Goal: Task Accomplishment & Management: Manage account settings

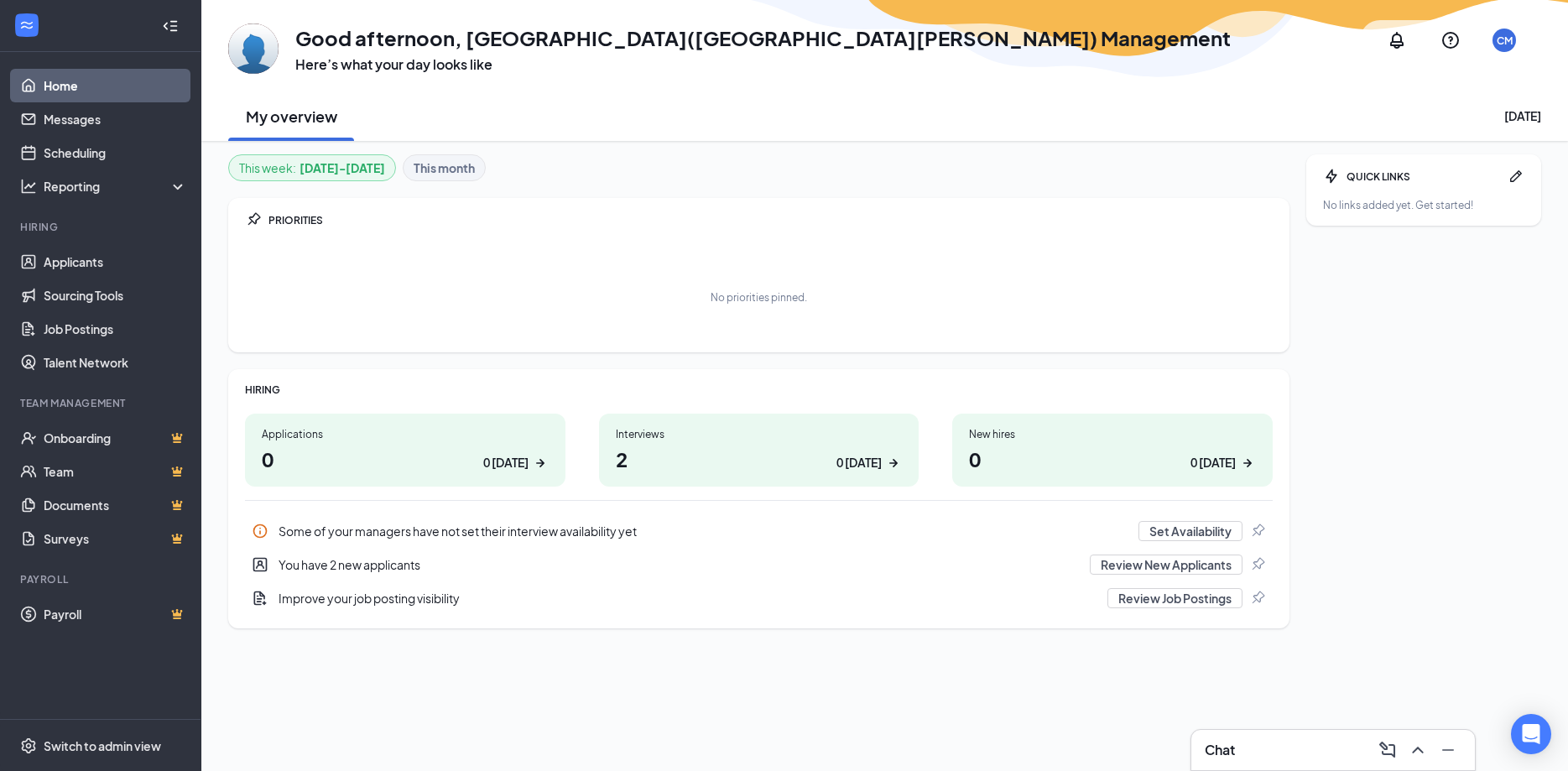
click at [477, 455] on h1 "0 0 [DATE]" at bounding box center [405, 459] width 287 height 28
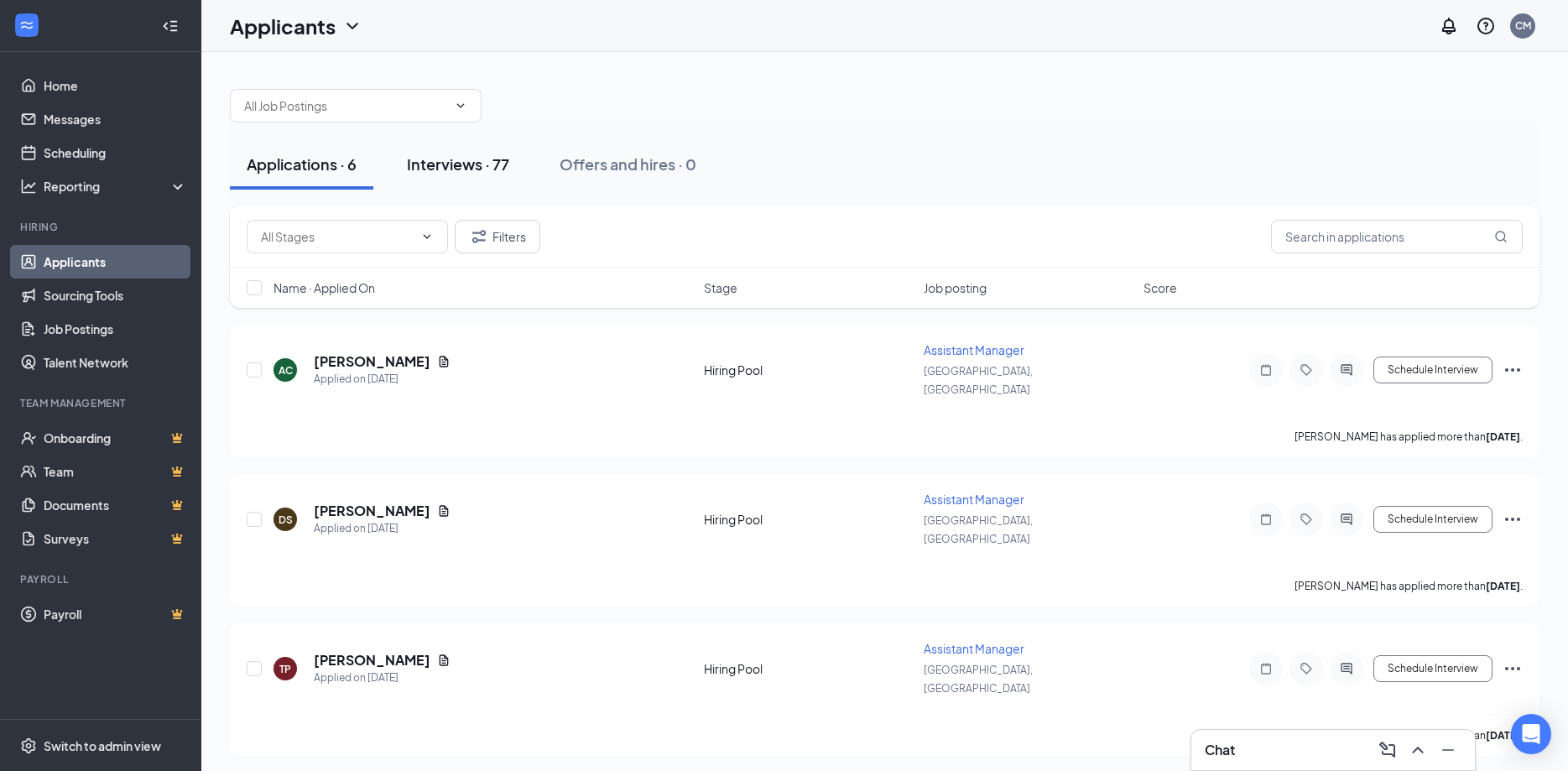
drag, startPoint x: 514, startPoint y: 150, endPoint x: 505, endPoint y: 157, distance: 11.4
click at [513, 153] on button "Interviews · 77" at bounding box center [457, 164] width 136 height 51
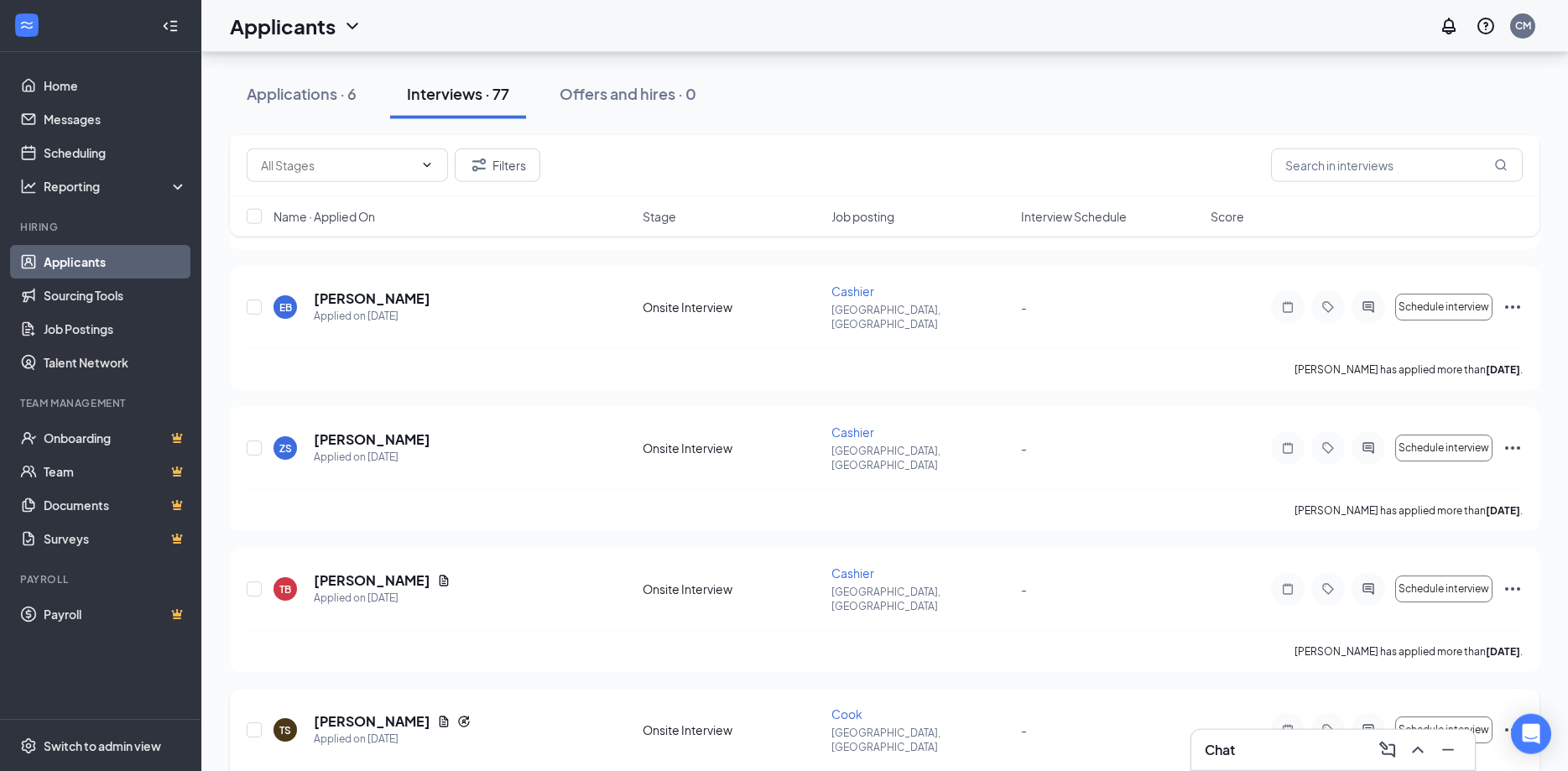
scroll to position [2397, 0]
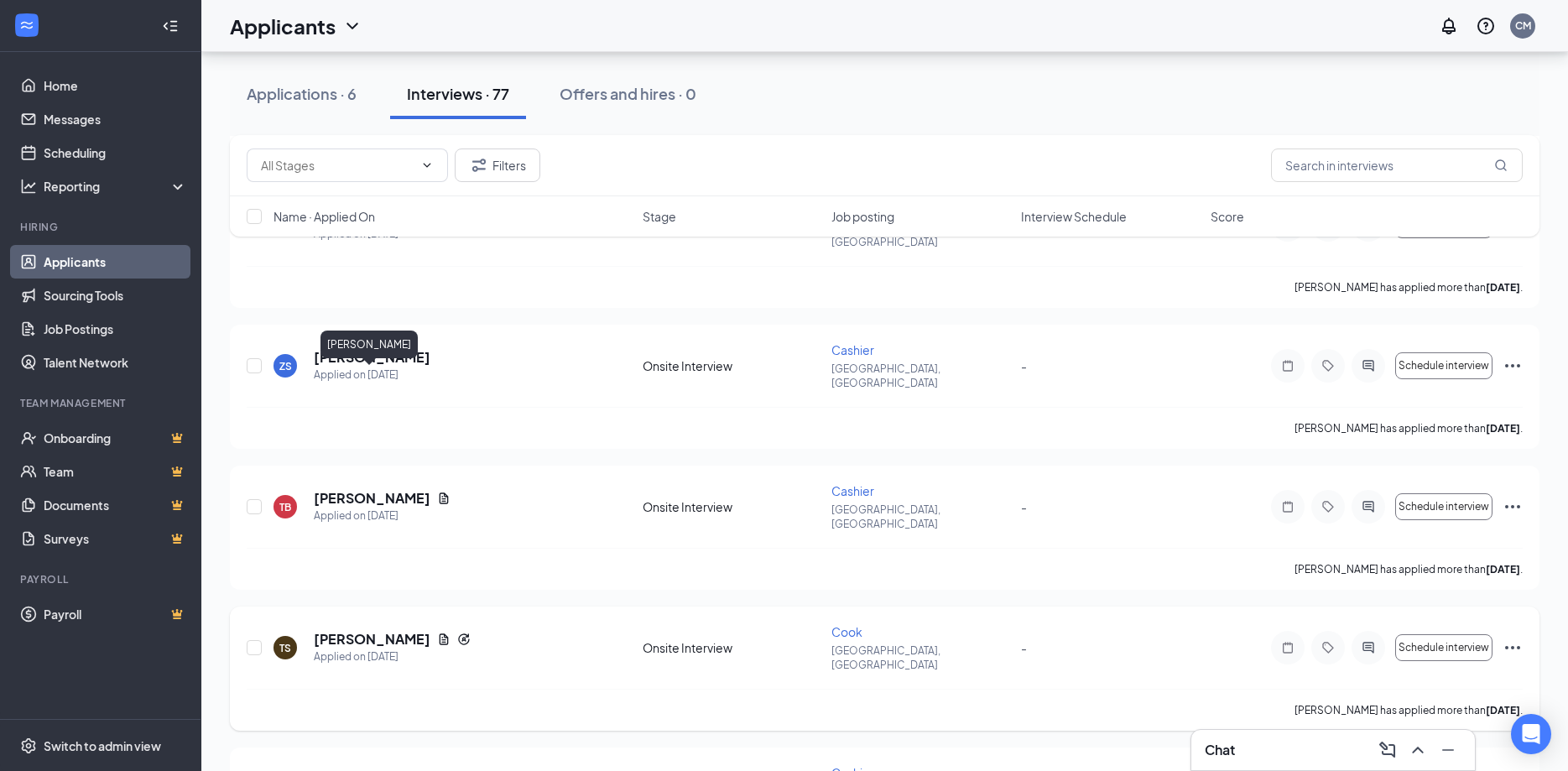
click at [397, 630] on h5 "TREANA STEELE" at bounding box center [372, 639] width 117 height 19
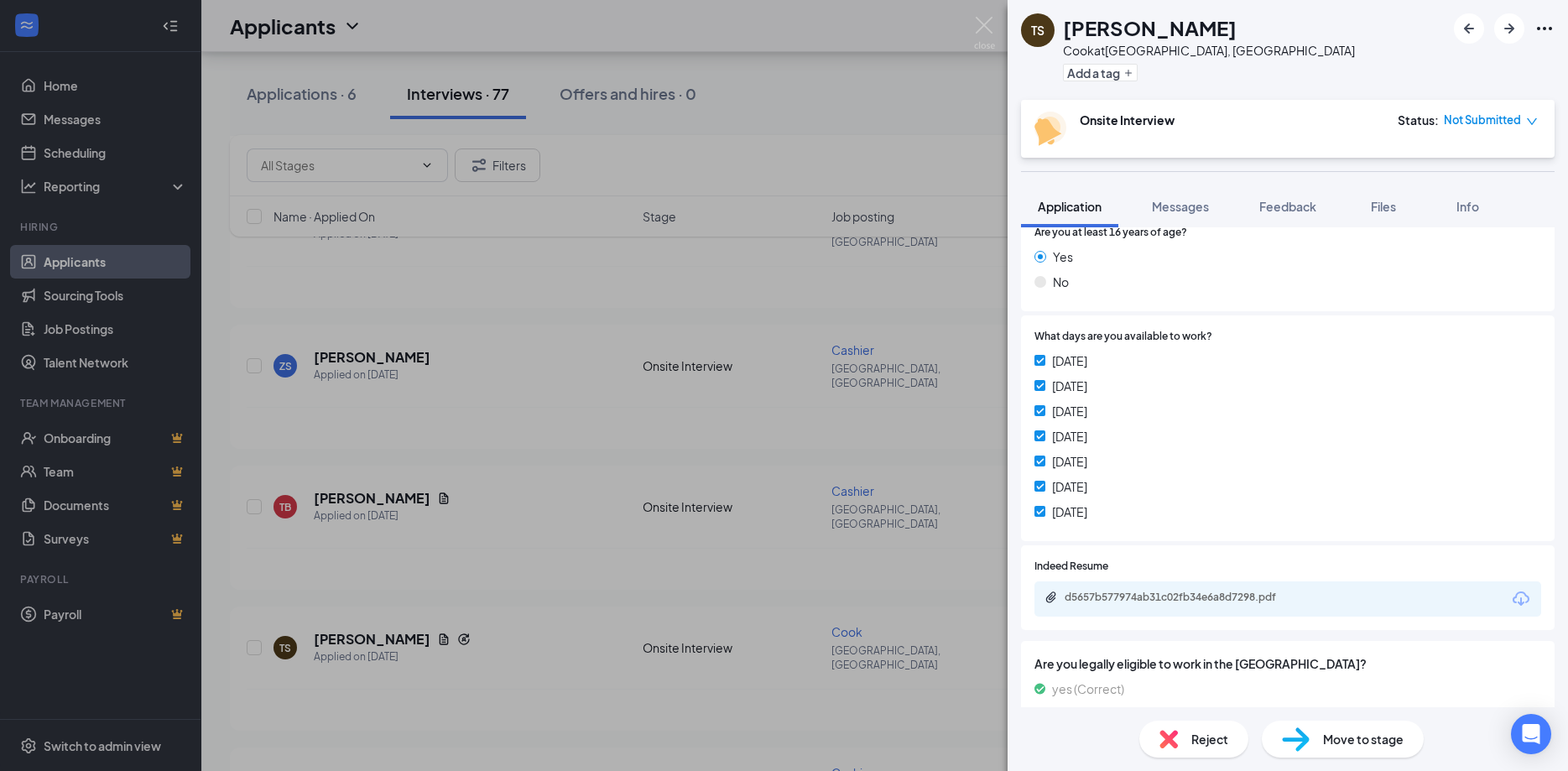
scroll to position [350, 0]
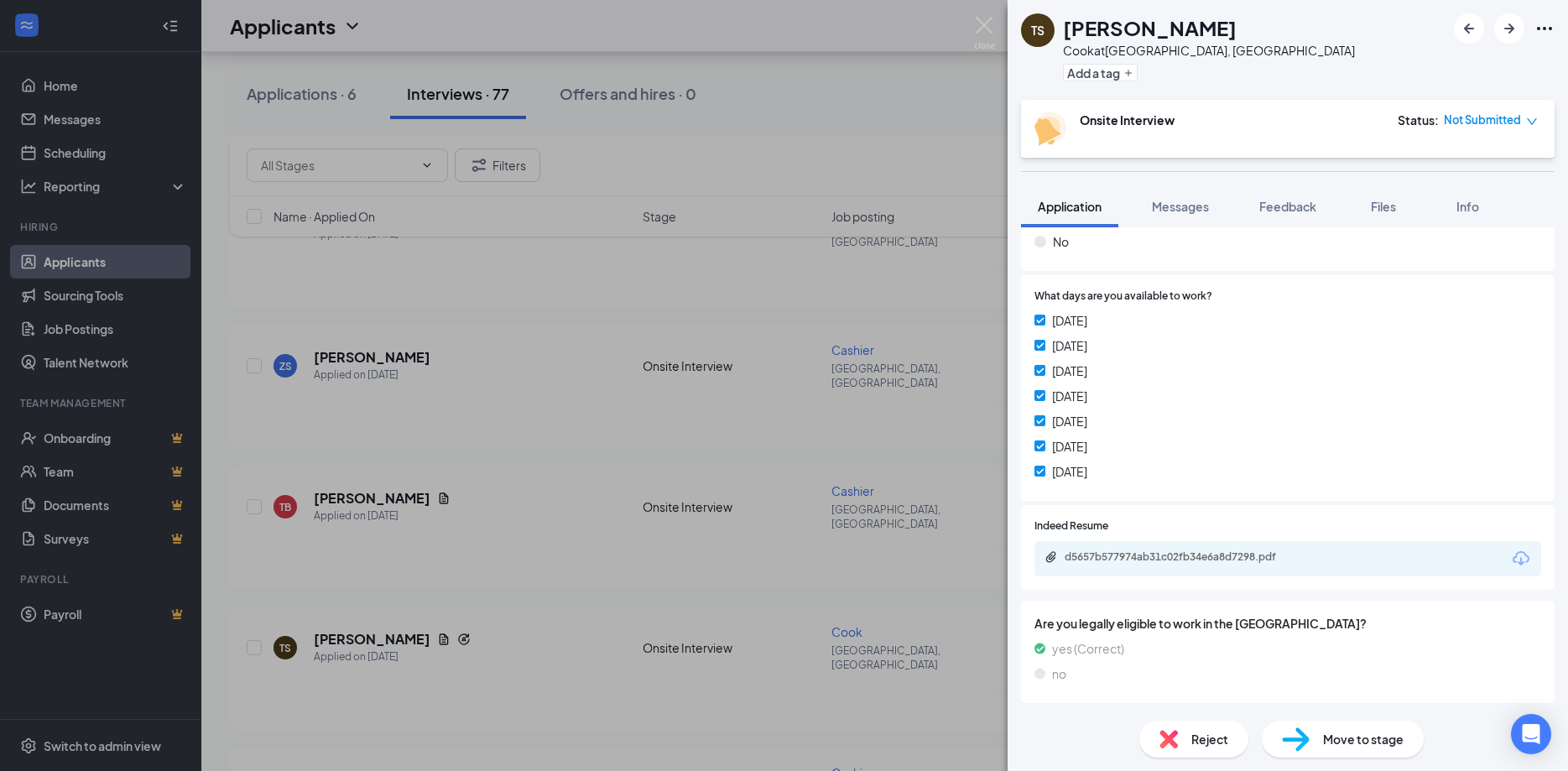
drag, startPoint x: 1169, startPoint y: 569, endPoint x: 1168, endPoint y: 559, distance: 10.0
click at [1168, 560] on div "d5657b577974ab31c02fb34e6a8d7298.pdf" at bounding box center [1287, 559] width 506 height 36
click at [1166, 554] on div "d5657b577974ab31c02fb34e6a8d7298.pdf" at bounding box center [1182, 556] width 235 height 13
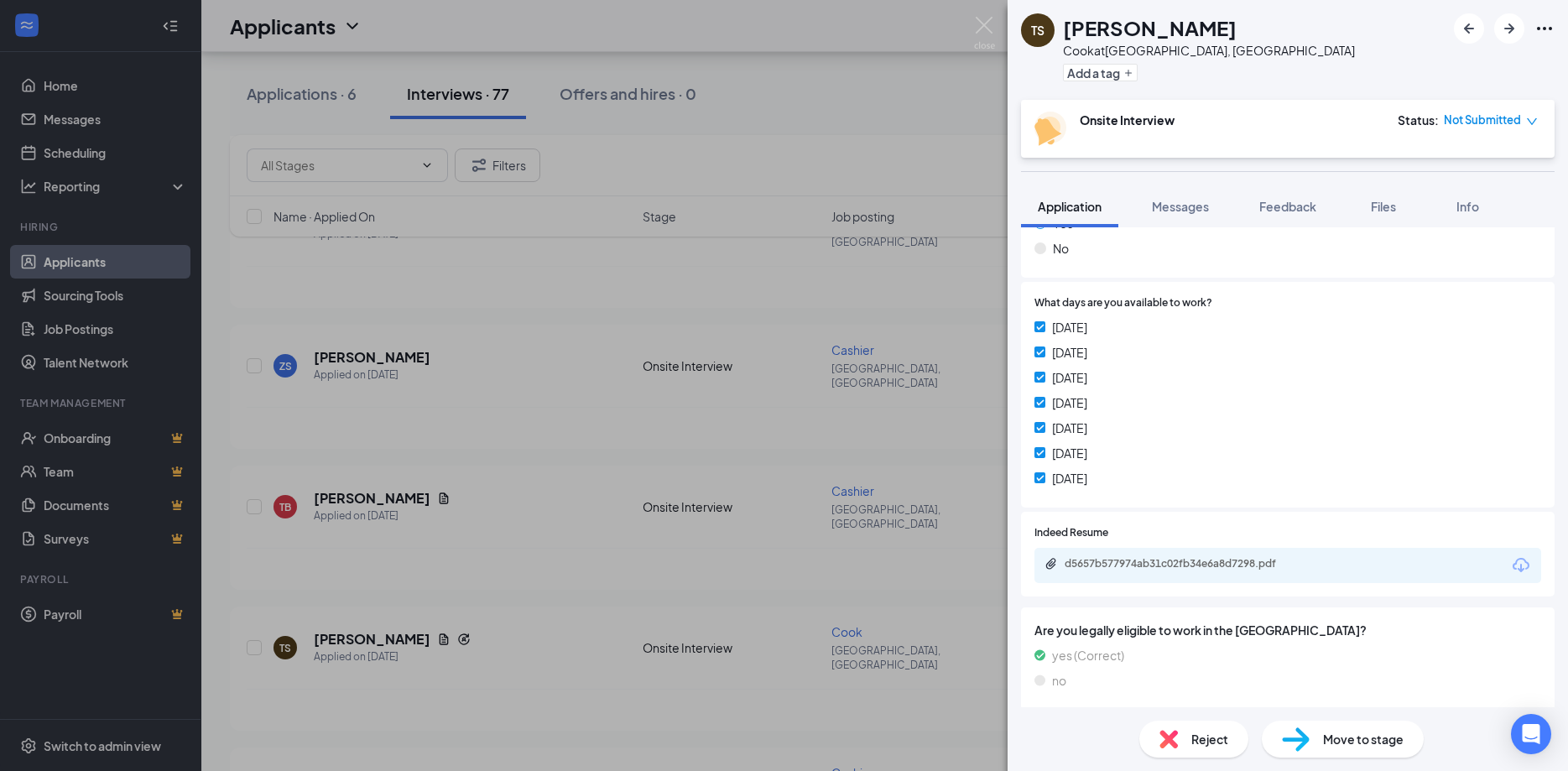
click at [484, 443] on div "TS TREANA STEELE Cook at Concord, NC Add a tag Onsite Interview Status : Not Su…" at bounding box center [784, 386] width 1568 height 771
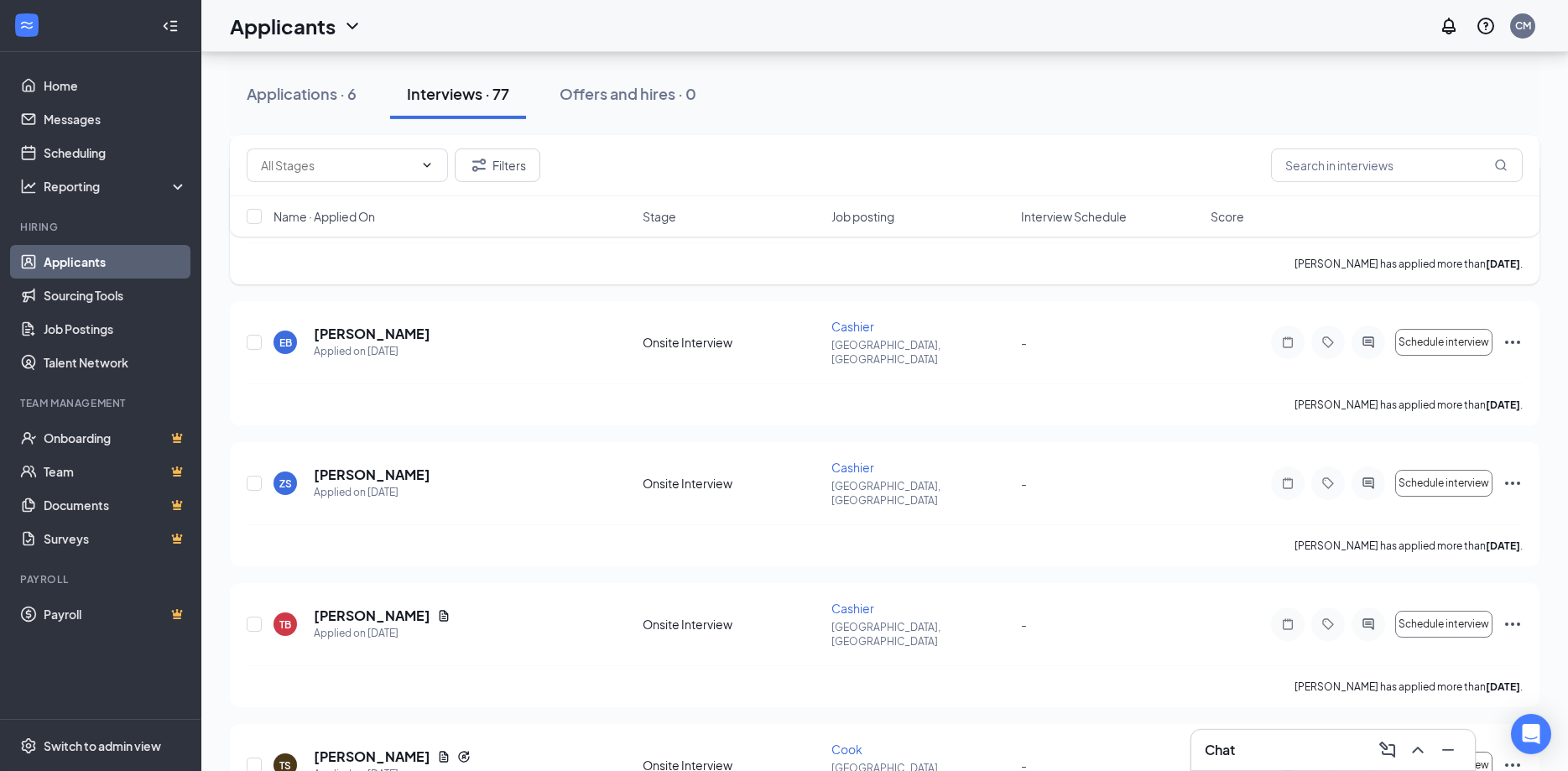
scroll to position [2055, 0]
